Goal: Information Seeking & Learning: Learn about a topic

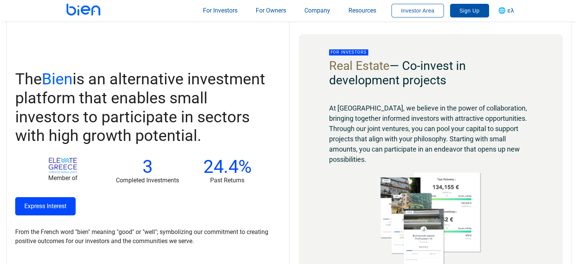
scroll to position [23, 0]
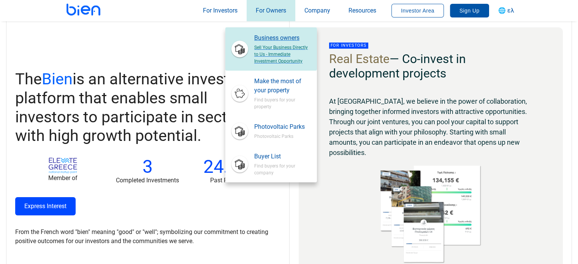
click at [272, 42] on span "Business owners" at bounding box center [282, 37] width 56 height 9
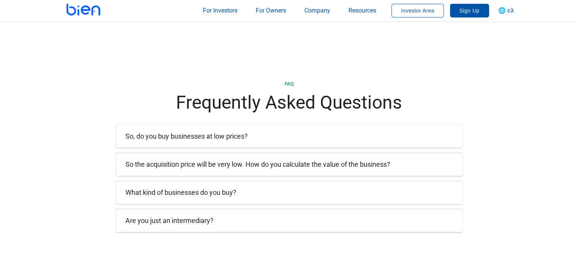
scroll to position [1336, 0]
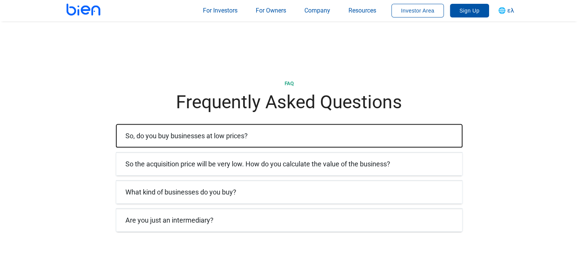
click at [271, 136] on h6 "So, do you buy businesses at low prices?" at bounding box center [289, 135] width 328 height 11
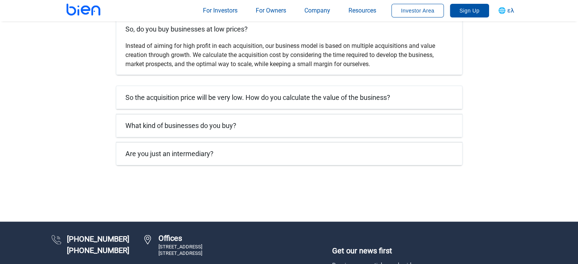
scroll to position [1444, 0]
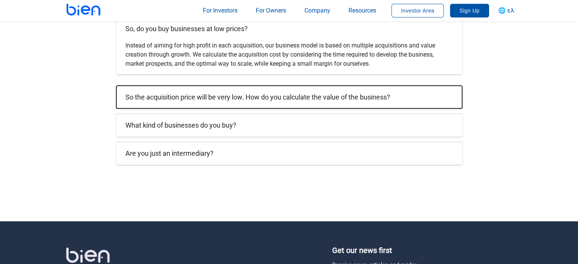
click at [259, 106] on button "So the acquisition price will be very low. How do you calculate the value of th…" at bounding box center [289, 96] width 346 height 23
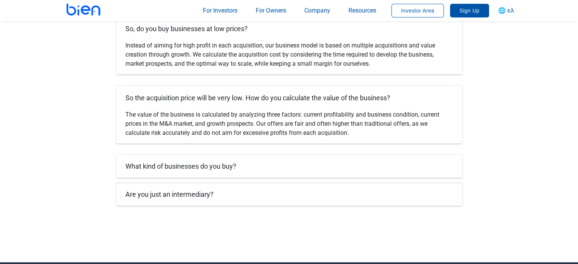
click at [261, 111] on div "The value of the business is calculated by analyzing three factors: current pro…" at bounding box center [289, 126] width 346 height 33
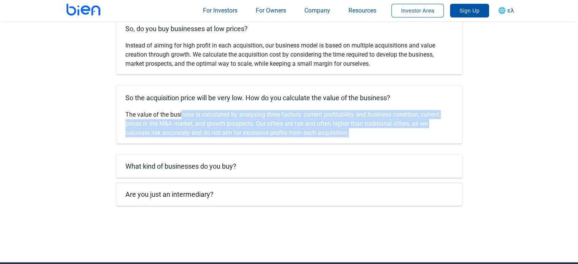
click at [261, 111] on div "The value of the business is calculated by analyzing three factors: current pro…" at bounding box center [289, 126] width 346 height 33
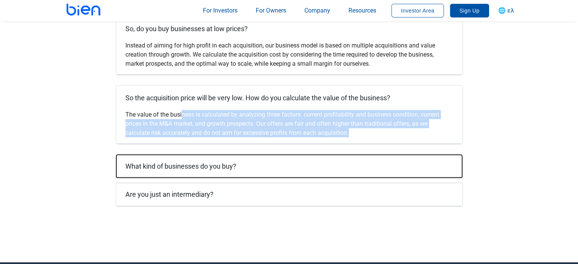
click at [266, 162] on h6 "What kind of businesses do you buy?" at bounding box center [289, 166] width 328 height 11
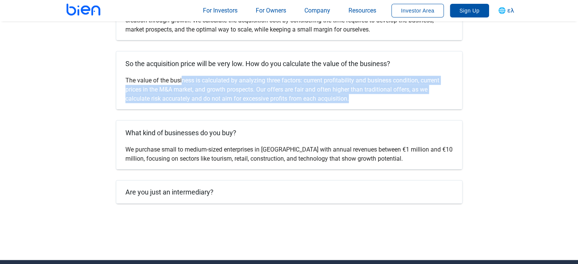
scroll to position [1478, 0]
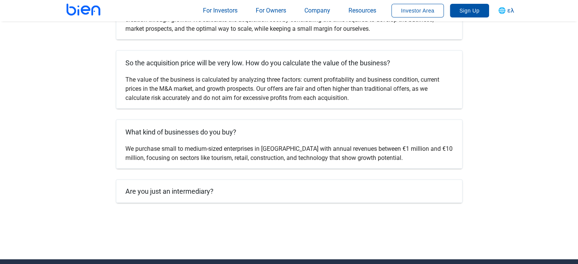
click at [260, 147] on div "We purchase small to medium-sized enterprises in [GEOGRAPHIC_DATA] with annual …" at bounding box center [289, 156] width 346 height 24
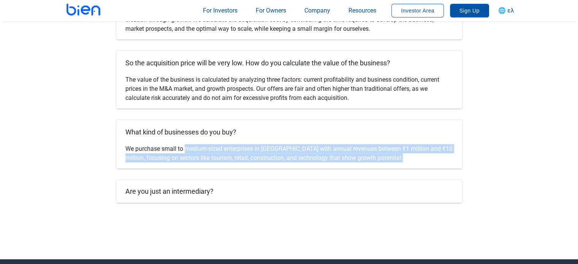
click at [260, 147] on div "We purchase small to medium-sized enterprises in [GEOGRAPHIC_DATA] with annual …" at bounding box center [289, 156] width 346 height 24
copy div "We purchase small to medium-sized enterprises in [GEOGRAPHIC_DATA] with annual …"
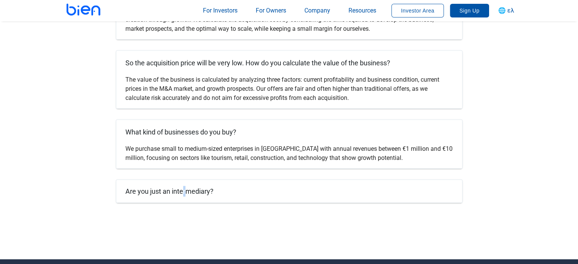
drag, startPoint x: 184, startPoint y: 179, endPoint x: 183, endPoint y: 187, distance: 8.1
click at [183, 187] on div "So, do you buy businesses at low prices? Instead of aiming for high profit in e…" at bounding box center [289, 92] width 347 height 222
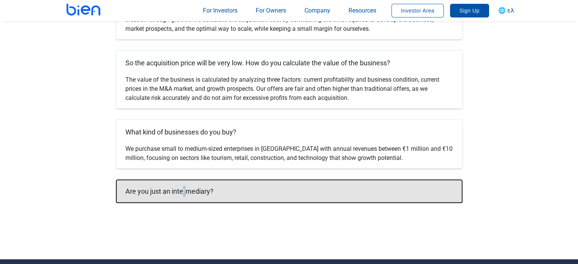
click at [183, 187] on font "Are you just an intermediary?" at bounding box center [169, 191] width 88 height 8
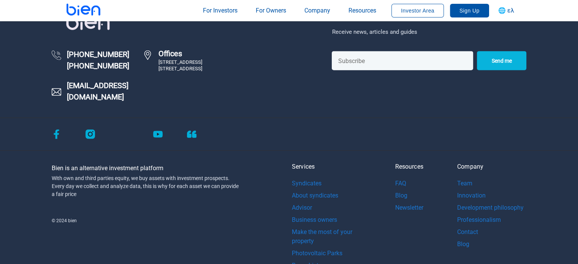
scroll to position [1774, 0]
